Goal: Task Accomplishment & Management: Complete application form

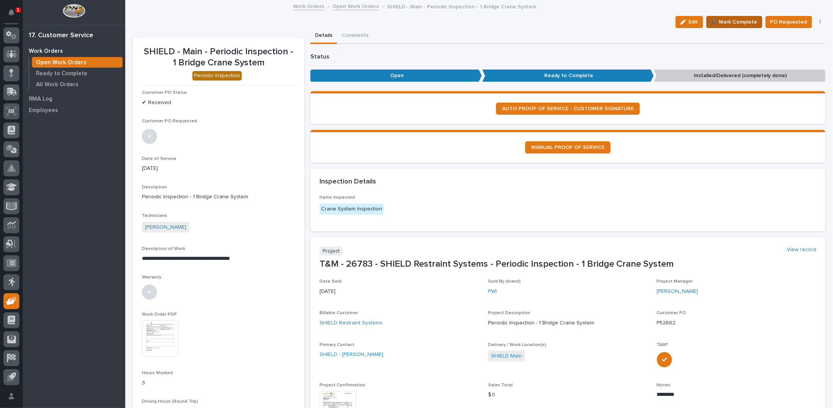
click at [737, 23] on span "✔️ Mark Complete" at bounding box center [734, 21] width 46 height 9
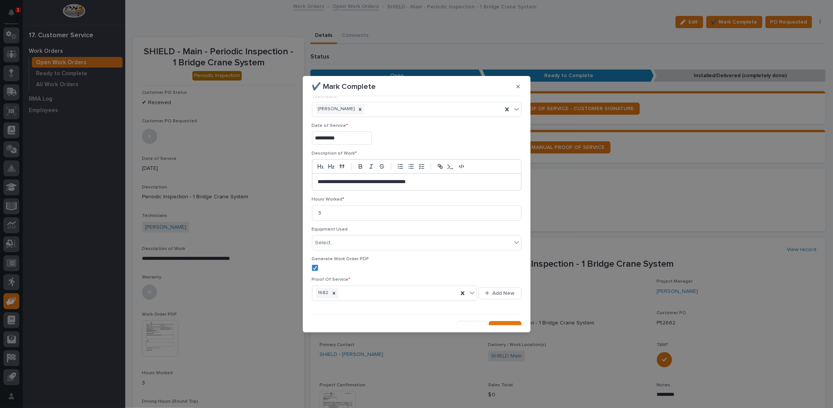
scroll to position [18, 0]
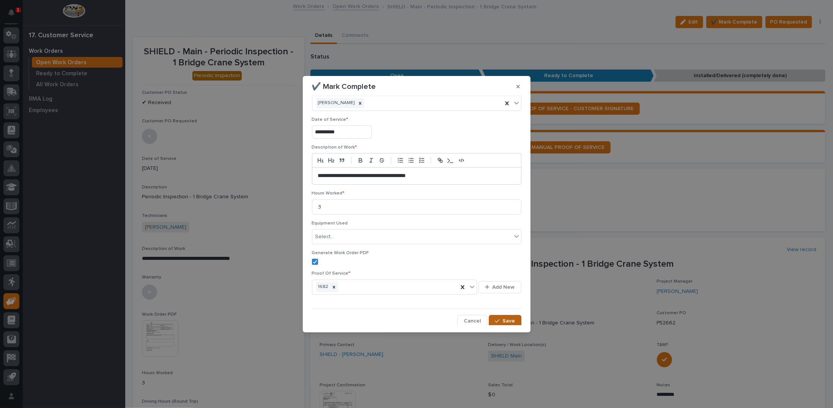
click at [497, 316] on button "Save" at bounding box center [505, 321] width 32 height 12
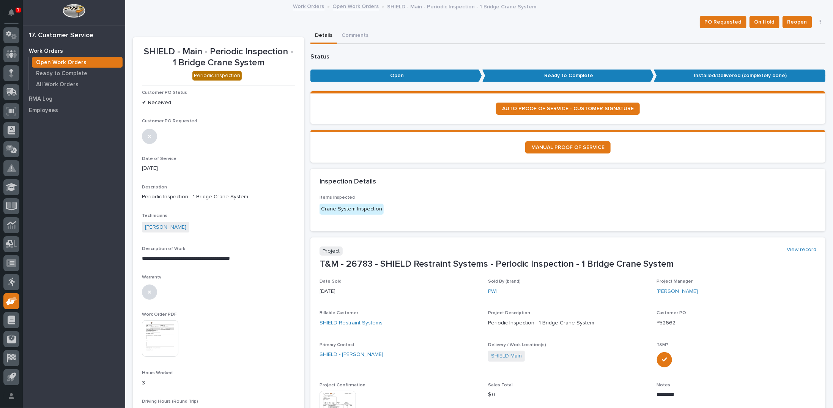
click at [357, 5] on link "Open Work Orders" at bounding box center [356, 6] width 46 height 9
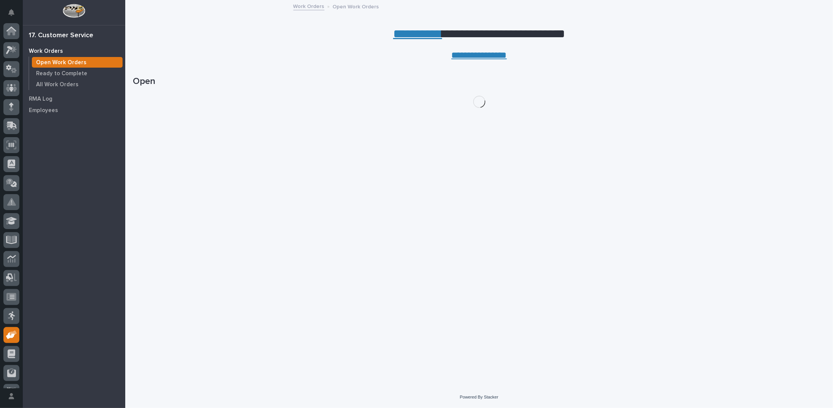
scroll to position [34, 0]
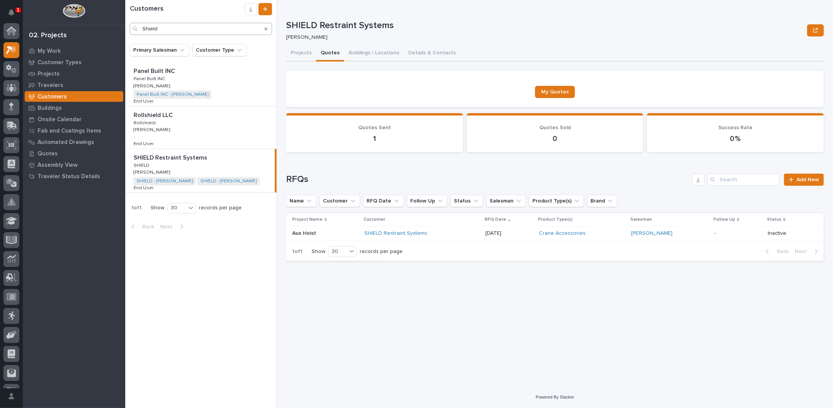
scroll to position [19, 0]
drag, startPoint x: 184, startPoint y: 30, endPoint x: 85, endPoint y: 22, distance: 99.0
click at [125, 22] on div "1 My Settings Log Out 02. Projects My Work Customer Types Projects Travelers Cu…" at bounding box center [479, 204] width 708 height 408
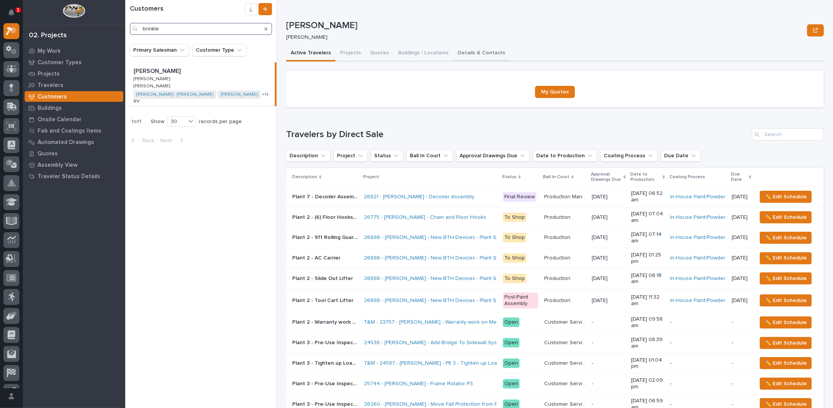
type input "brinkle"
click at [478, 52] on button "Details & Contacts" at bounding box center [481, 54] width 57 height 16
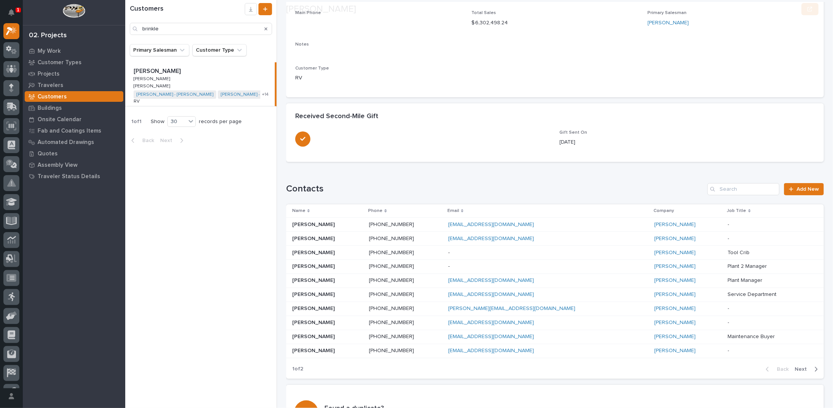
scroll to position [179, 0]
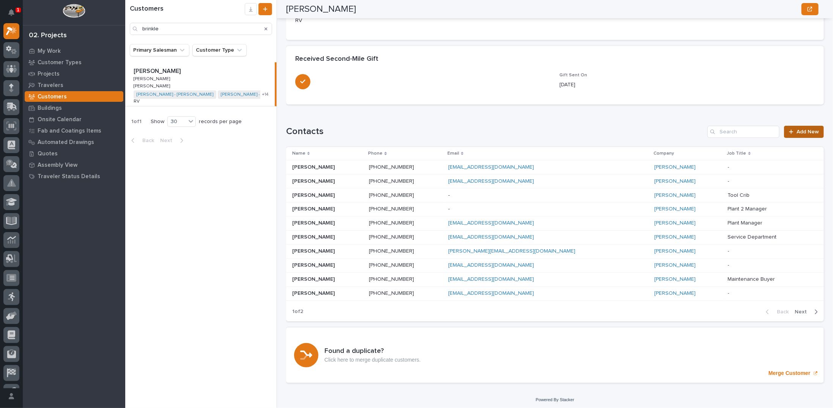
click at [797, 129] on span "Add New" at bounding box center [808, 131] width 22 height 5
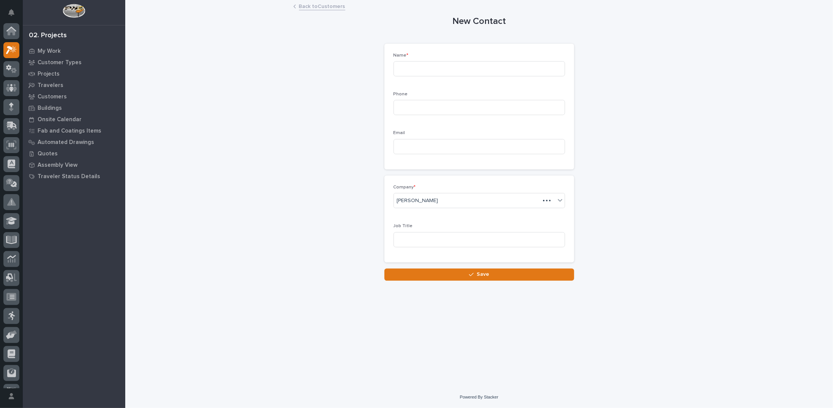
scroll to position [19, 0]
click at [457, 69] on input at bounding box center [480, 68] width 172 height 15
type input "[PERSON_NAME]"
click at [438, 147] on input at bounding box center [480, 146] width 172 height 15
paste input "[EMAIL_ADDRESS][DOMAIN_NAME]"
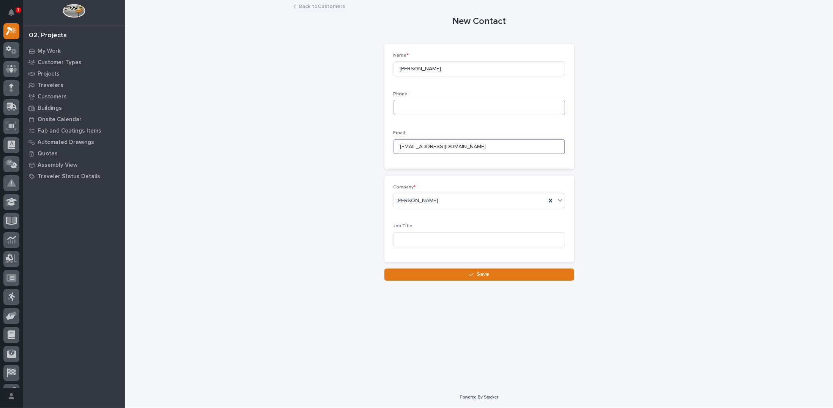
type input "[EMAIL_ADDRESS][DOMAIN_NAME]"
click at [420, 109] on input at bounding box center [480, 107] width 172 height 15
click at [402, 107] on input at bounding box center [480, 107] width 172 height 15
paste input "[PHONE_NUMBER]"
type input "[PHONE_NUMBER]"
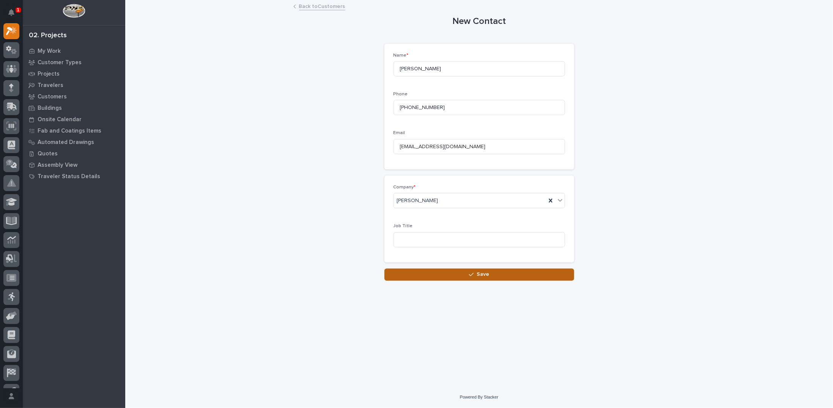
click at [478, 270] on button "Save" at bounding box center [479, 274] width 190 height 12
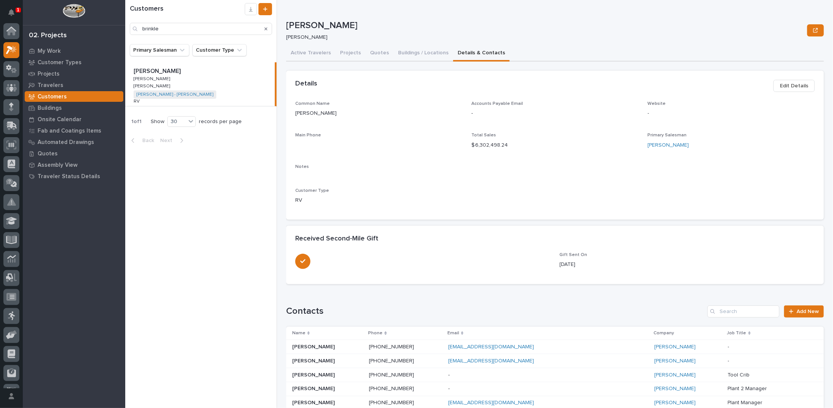
scroll to position [19, 0]
click at [354, 52] on button "Projects" at bounding box center [350, 54] width 30 height 16
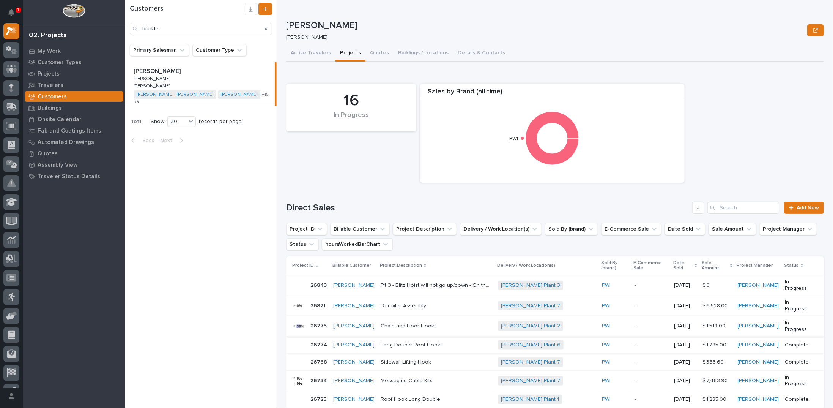
scroll to position [152, 0]
